Goal: Check status: Check status

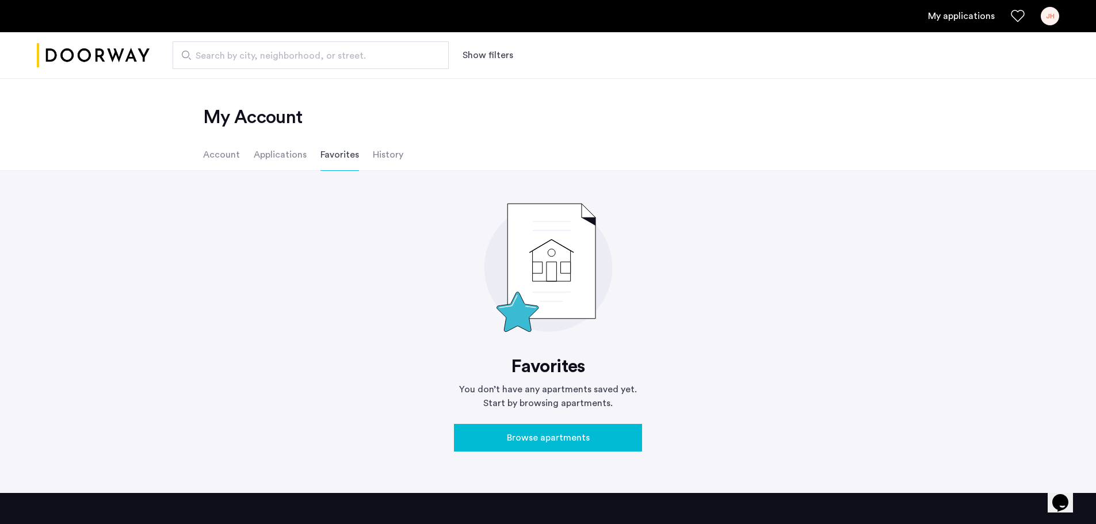
click at [273, 155] on li "Applications" at bounding box center [280, 155] width 53 height 32
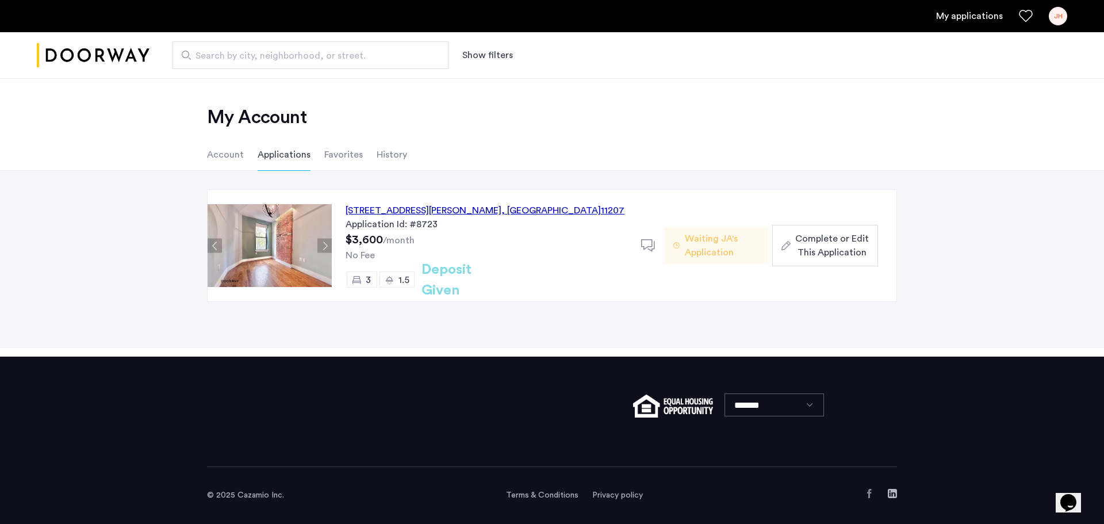
click at [408, 212] on div "620 Wilson Avenue, Unit 3L, Brooklyn , NY 11207" at bounding box center [485, 211] width 279 height 14
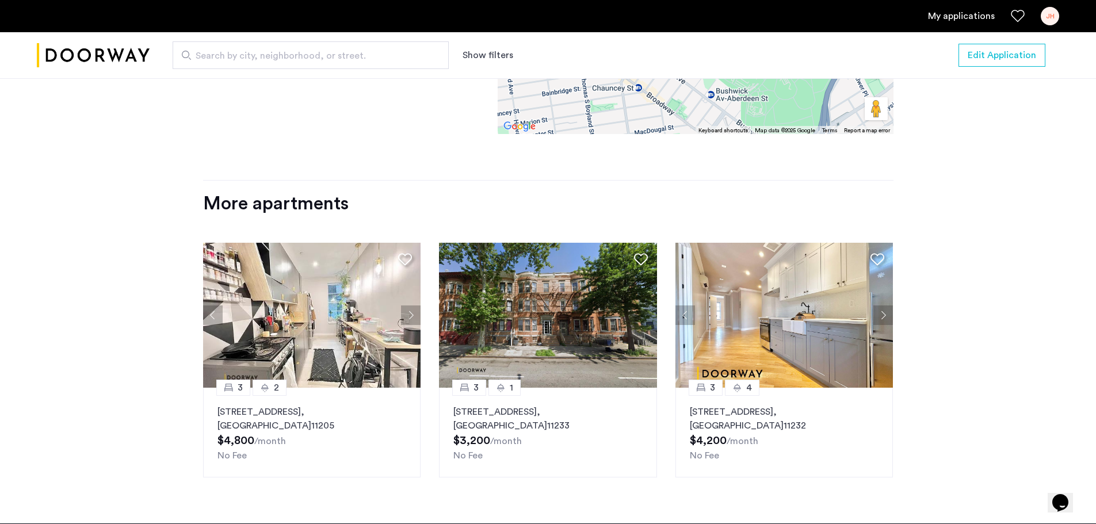
scroll to position [1314, 0]
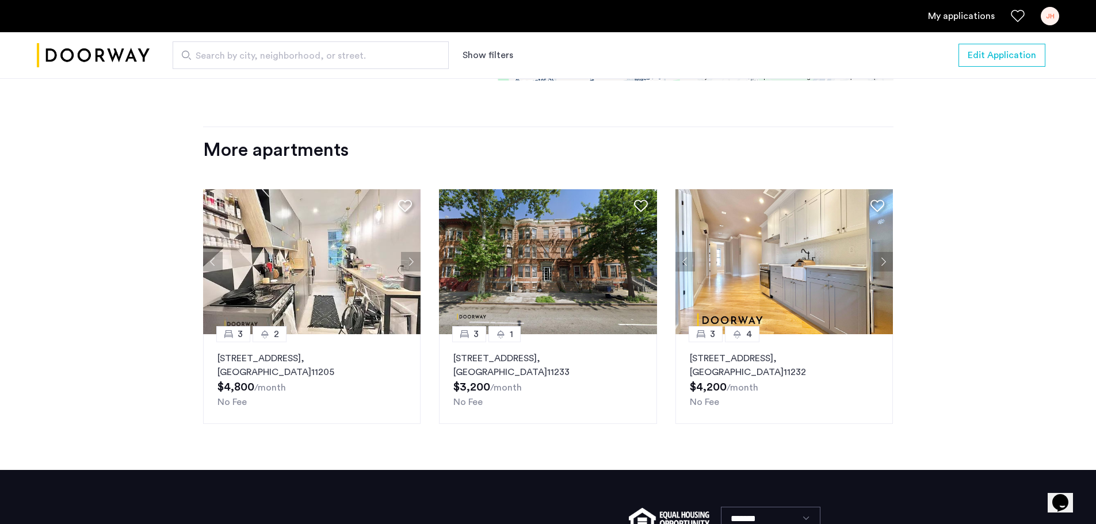
click at [555, 351] on p "1503 Eastern Parkway, Unit 3R, Brooklyn , NY 11233" at bounding box center [547, 365] width 189 height 28
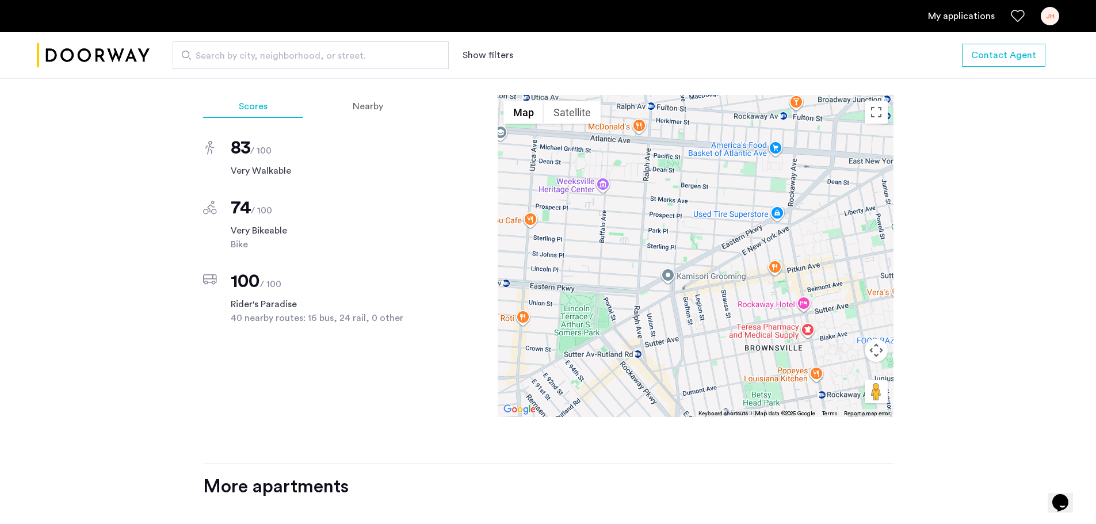
scroll to position [953, 0]
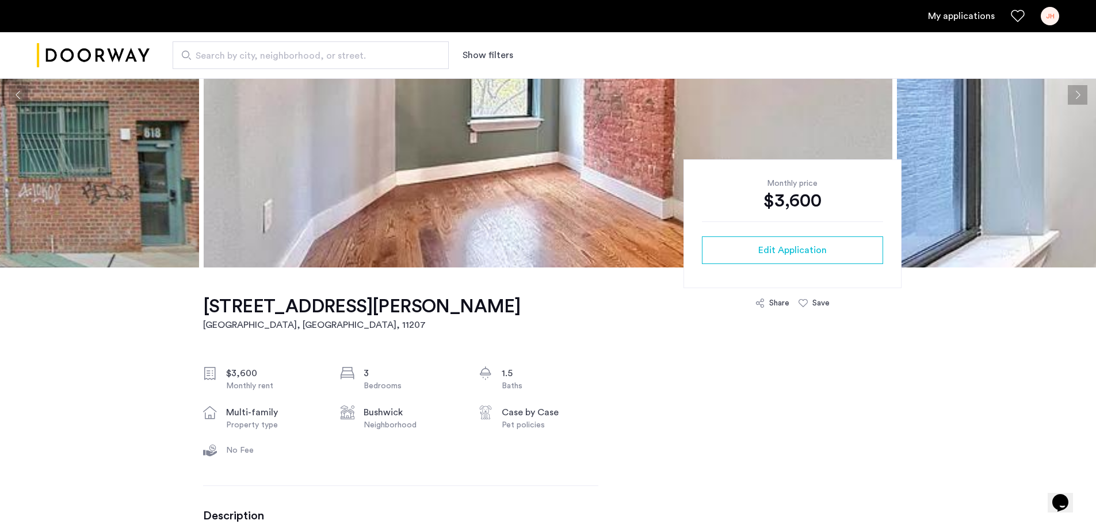
scroll to position [170, 0]
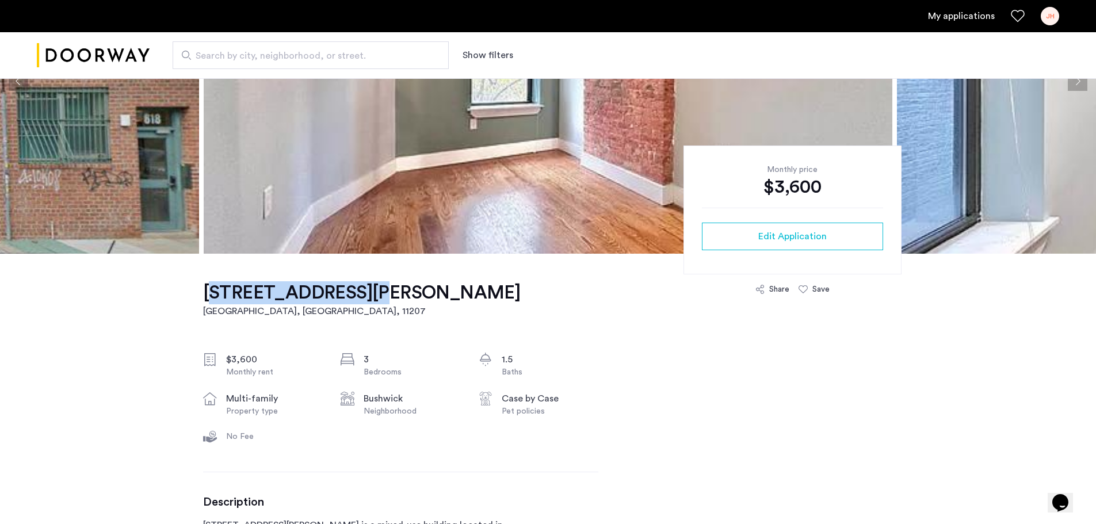
drag, startPoint x: 196, startPoint y: 293, endPoint x: 358, endPoint y: 301, distance: 161.8
